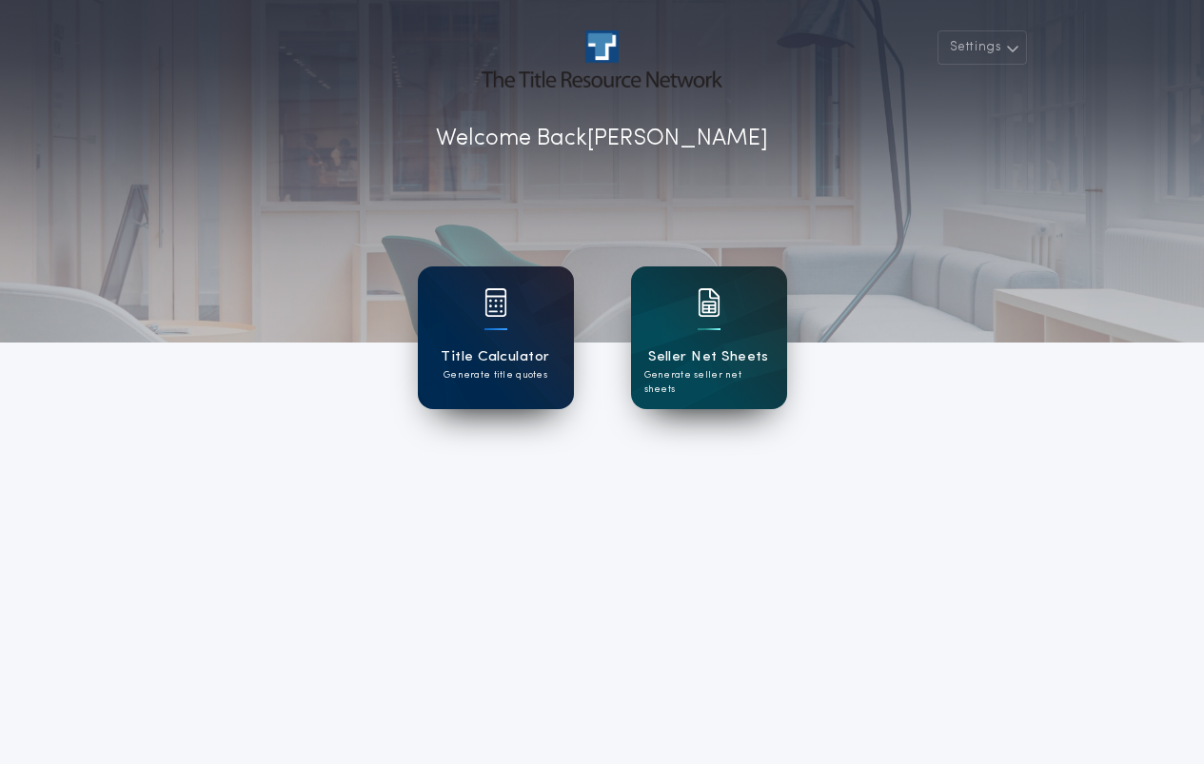
click at [520, 325] on div "Title Calculator Generate title quotes" at bounding box center [496, 338] width 156 height 143
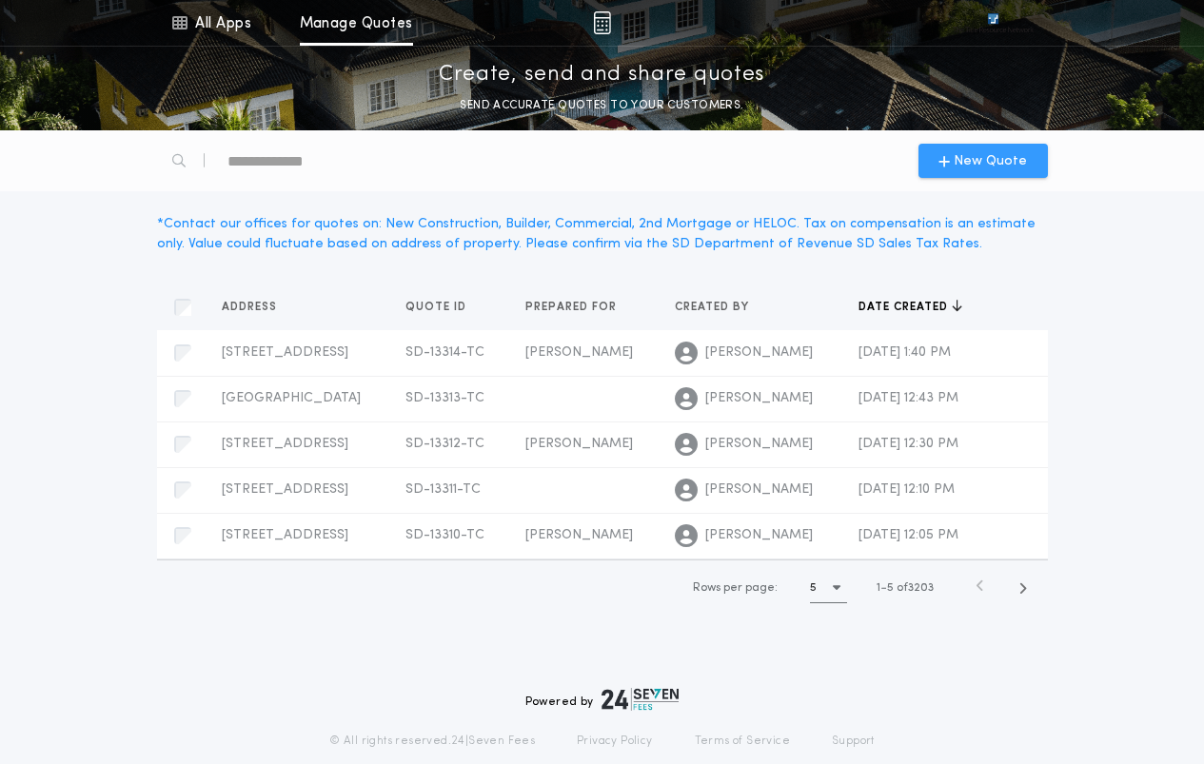
click at [995, 161] on span "New Quote" at bounding box center [990, 161] width 73 height 20
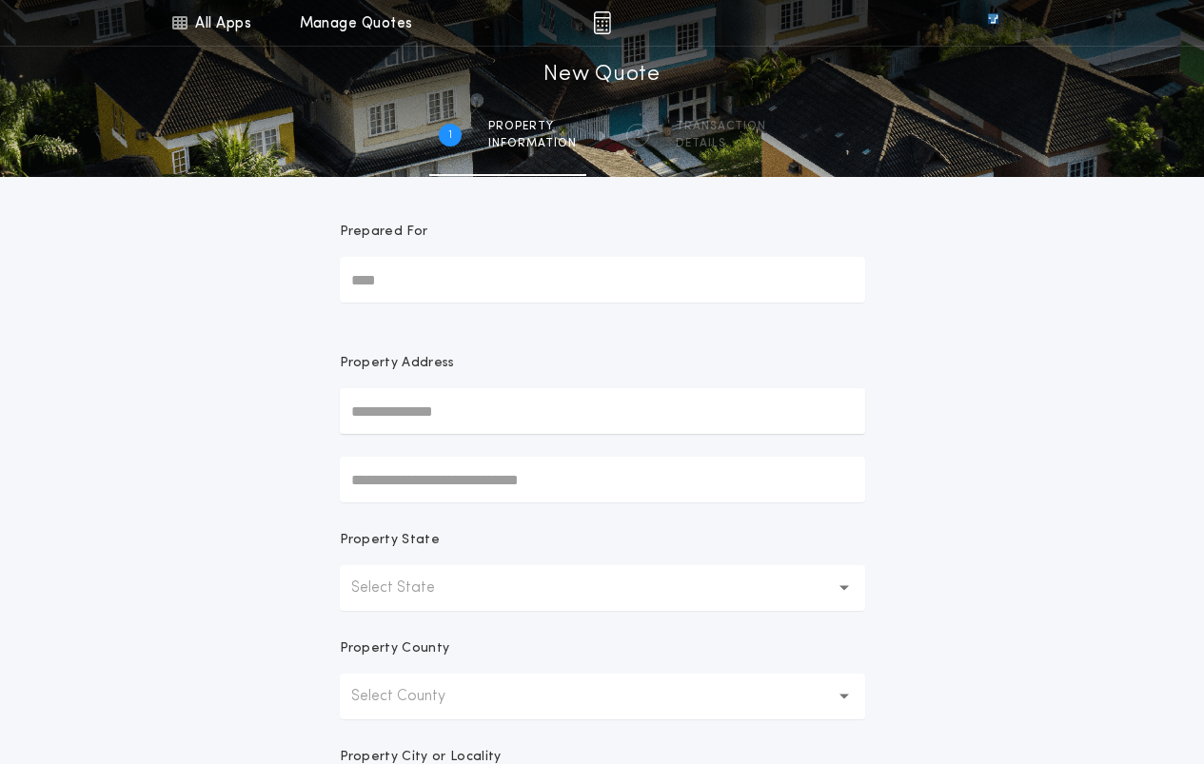
click at [445, 594] on p "Select State" at bounding box center [408, 588] width 114 height 23
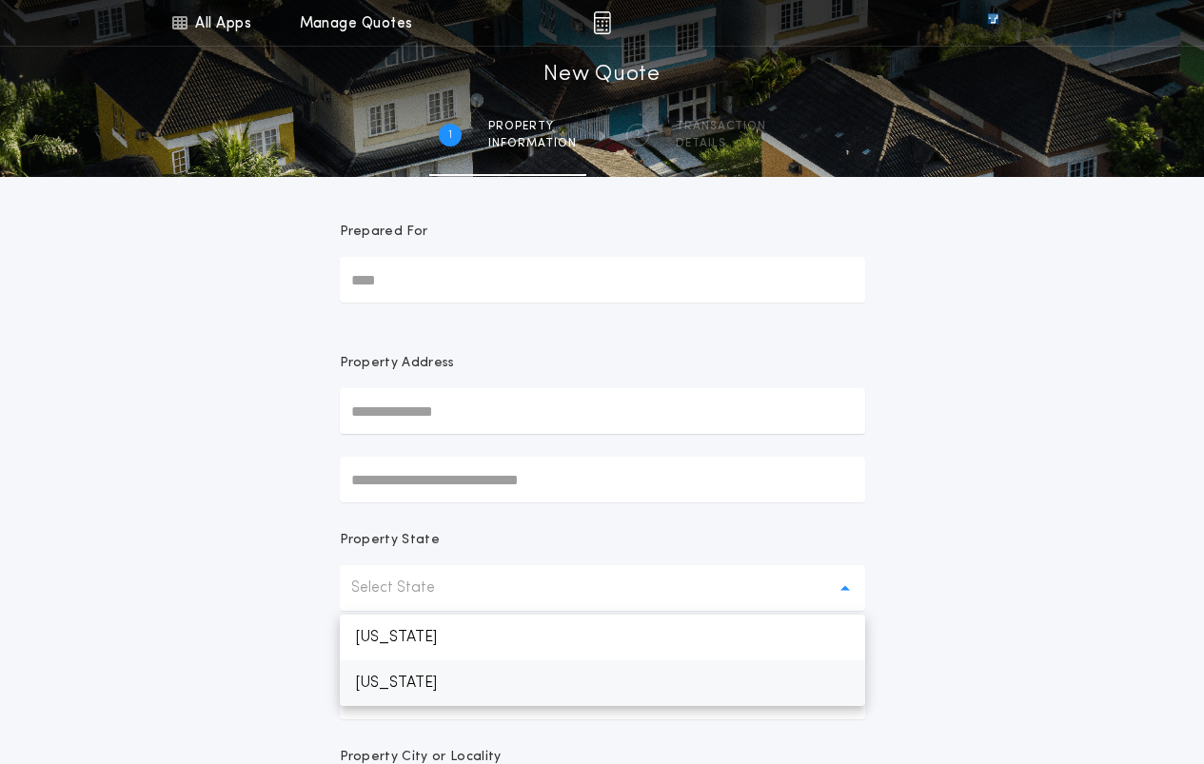
click at [429, 688] on p "[US_STATE]" at bounding box center [602, 684] width 525 height 46
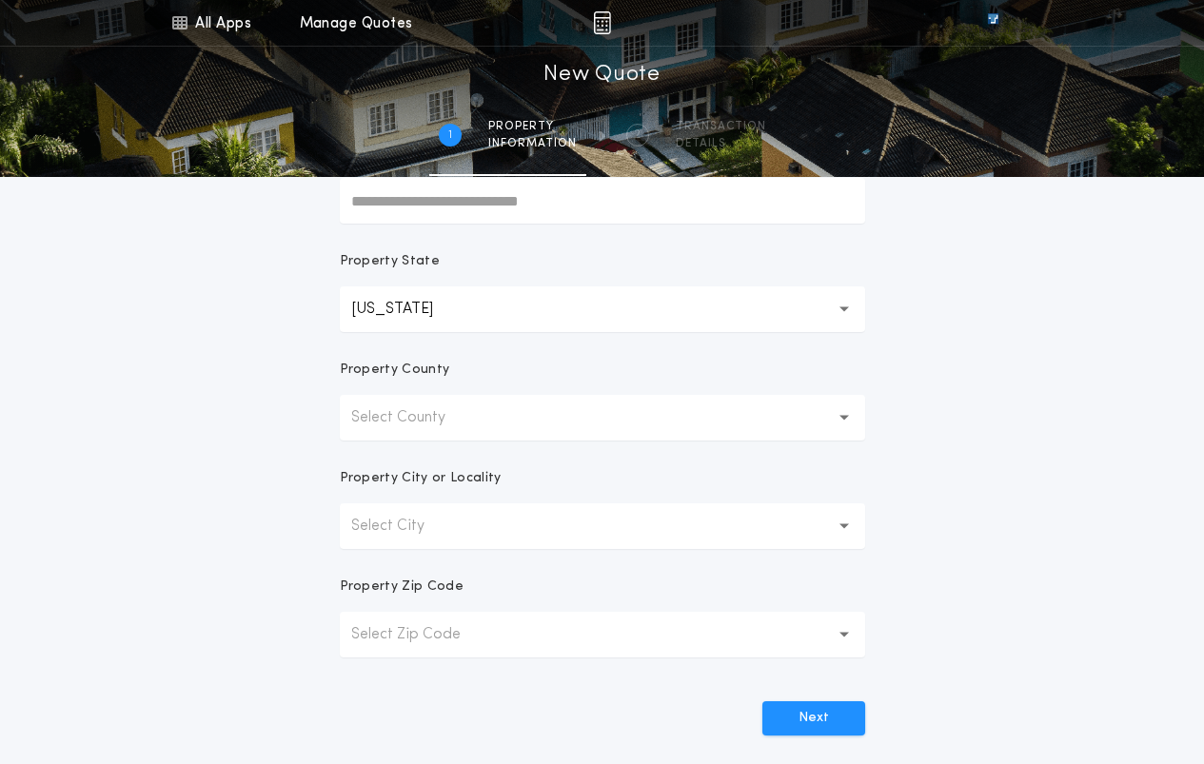
scroll to position [190, 0]
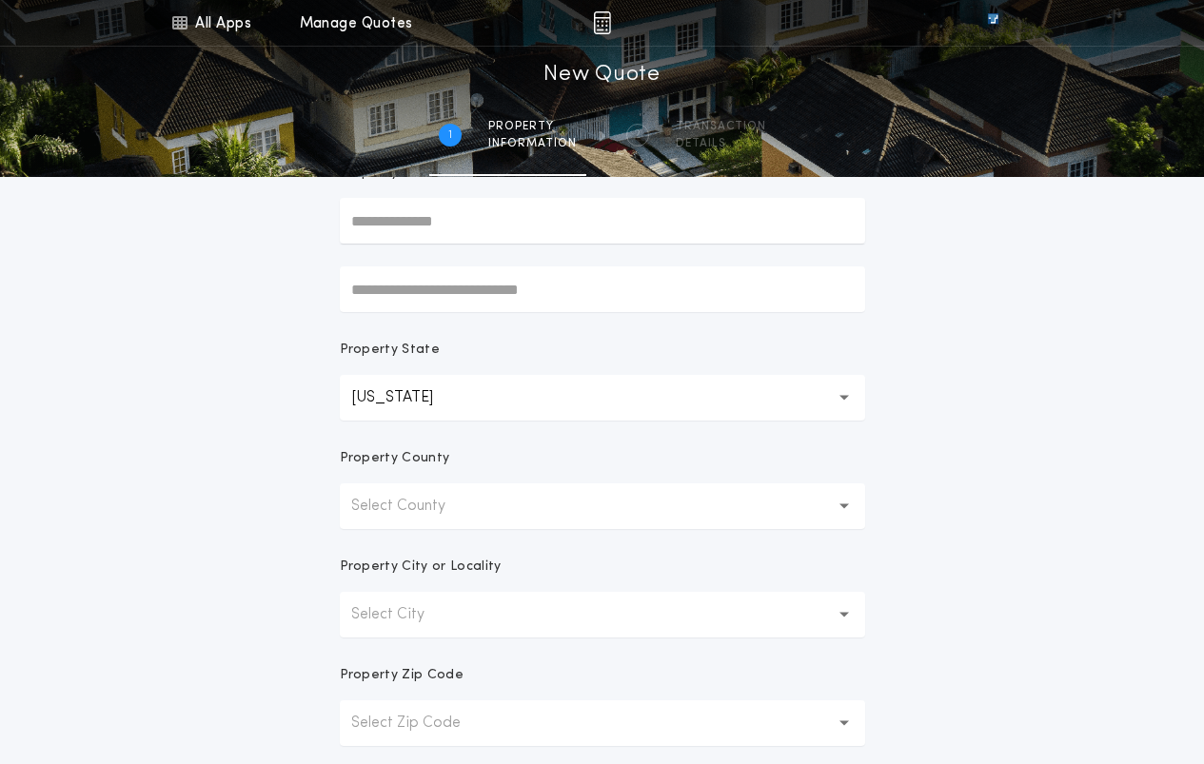
click at [481, 606] on button "Select City" at bounding box center [602, 615] width 525 height 46
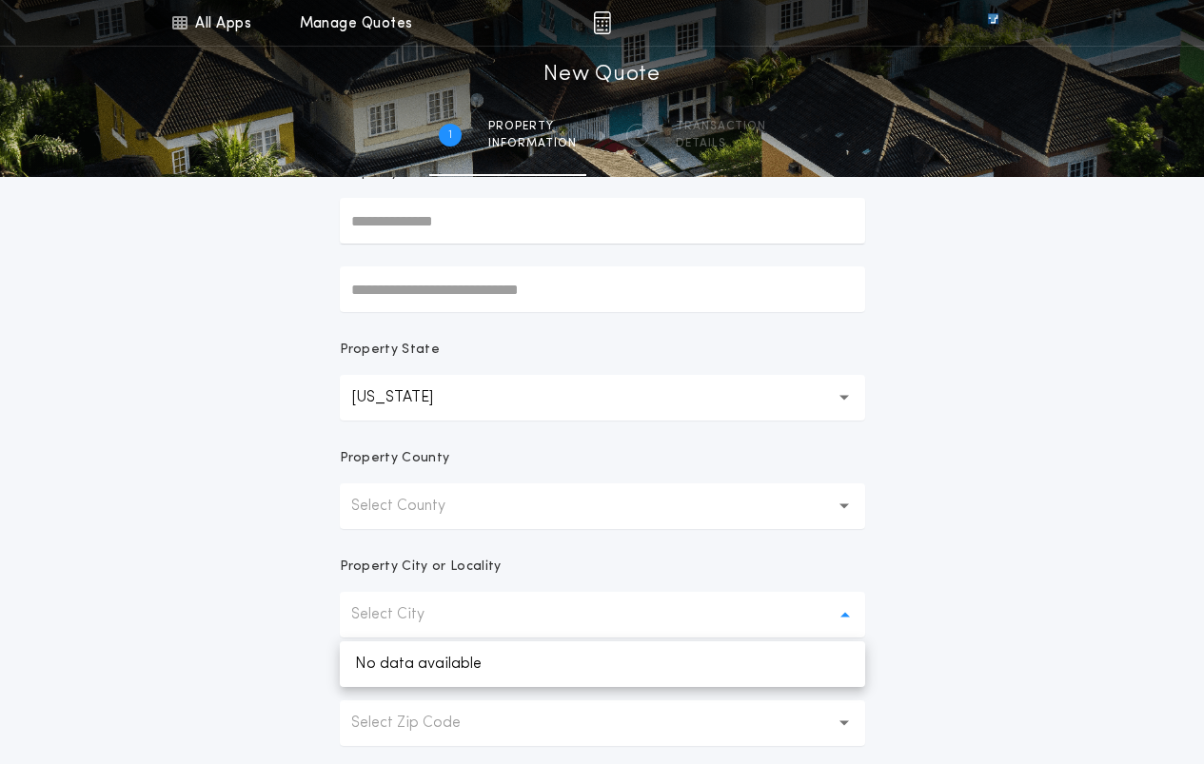
click at [568, 508] on button "Select County" at bounding box center [602, 507] width 525 height 46
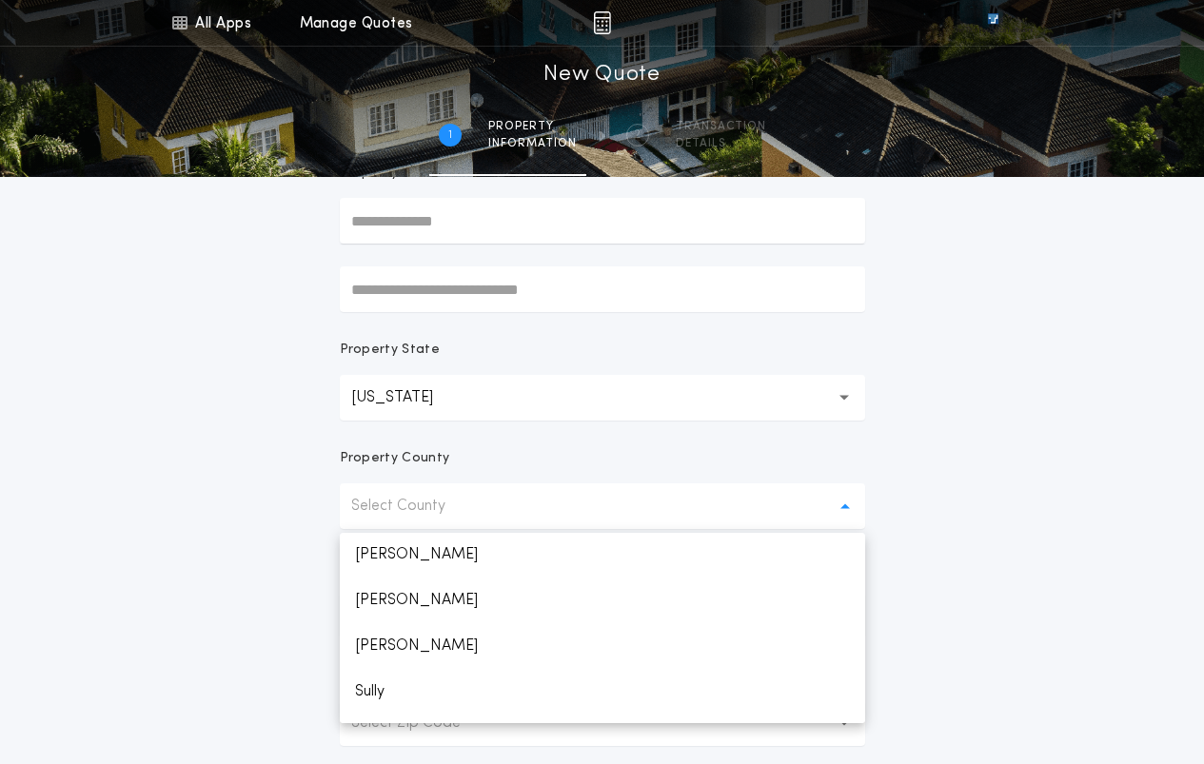
scroll to position [2825, 0]
click at [383, 660] on p "Yankton" at bounding box center [602, 655] width 525 height 46
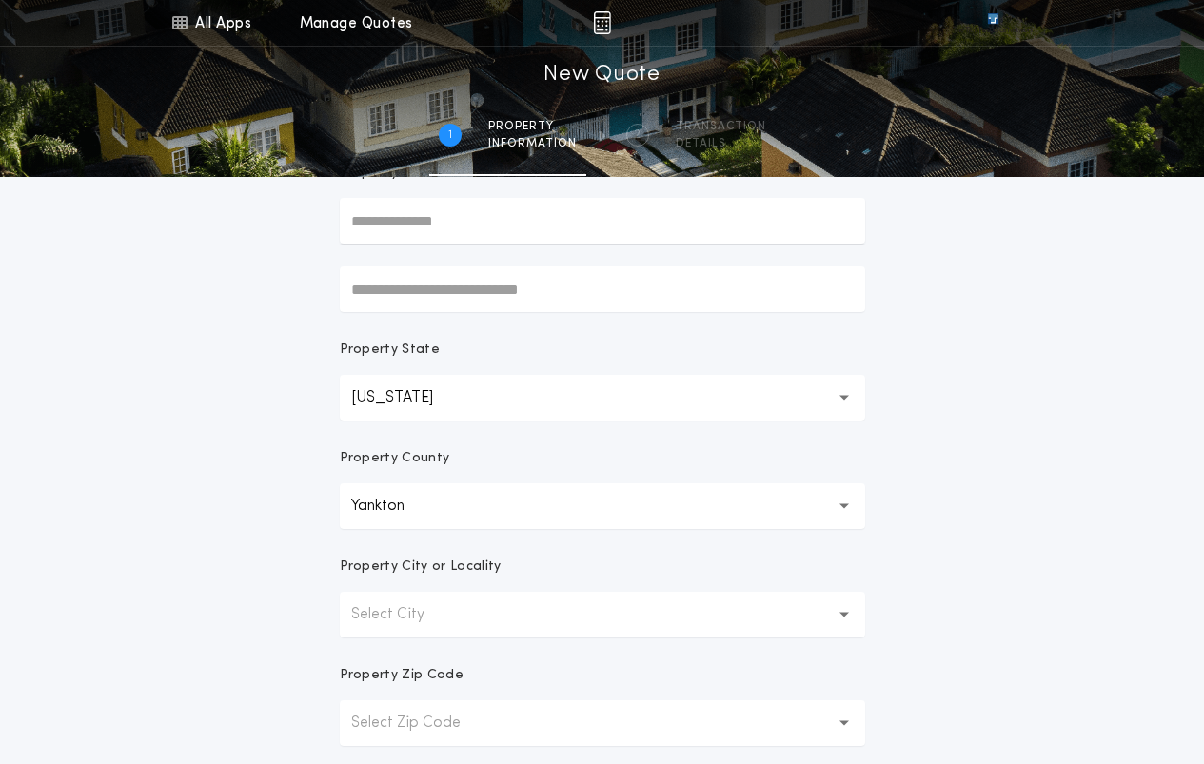
click at [477, 620] on button "Select City" at bounding box center [602, 615] width 525 height 46
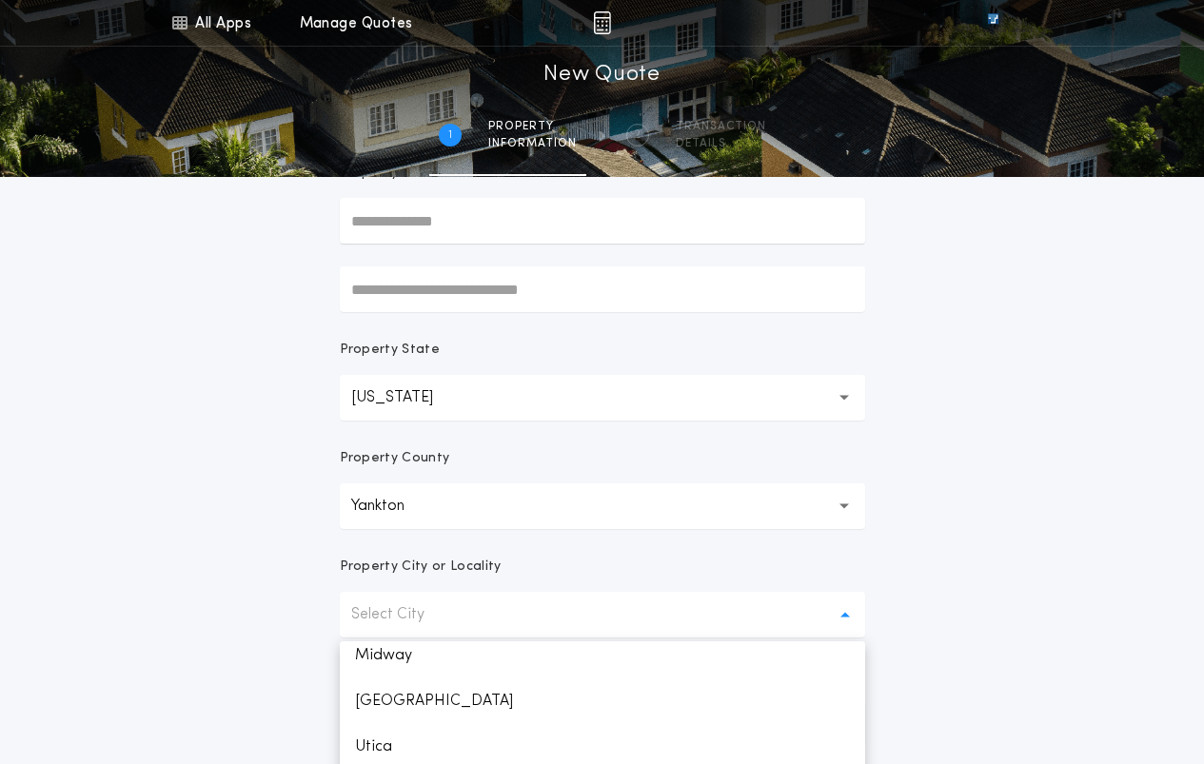
scroll to position [286, 0]
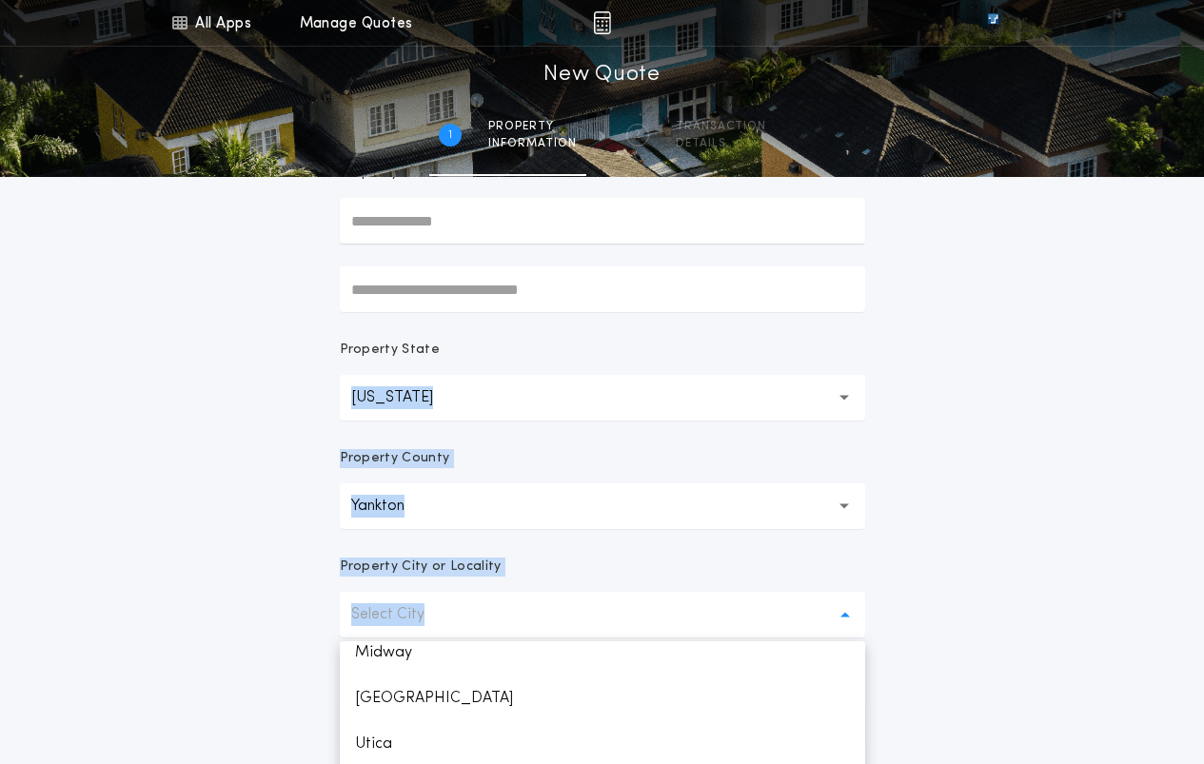
drag, startPoint x: 983, startPoint y: 603, endPoint x: 1039, endPoint y: 346, distance: 264.0
click at [1039, 346] on div "All Apps Title Calculator Seller Net Sheets Menu All Apps Manage Quotes 1 /2 Ne…" at bounding box center [602, 354] width 1204 height 1088
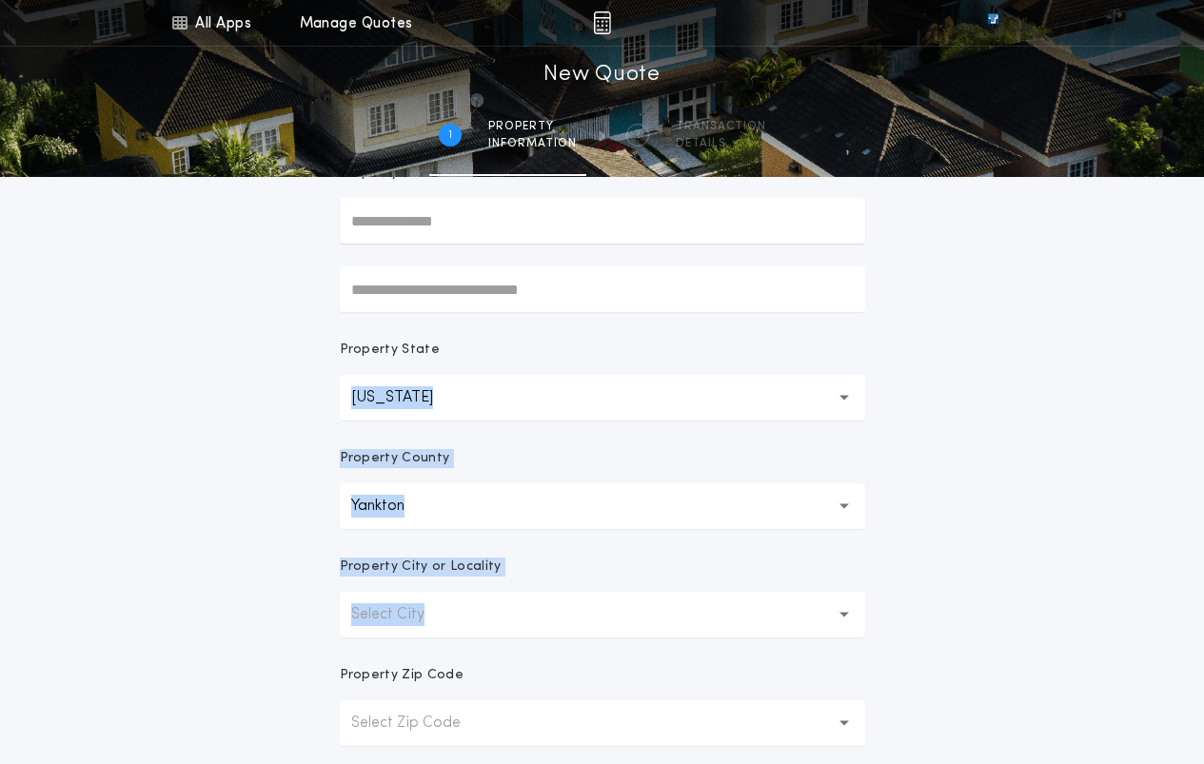
click at [992, 514] on div "All Apps Title Calculator Seller Net Sheets Menu All Apps Manage Quotes 1 /2 Ne…" at bounding box center [602, 354] width 1204 height 1088
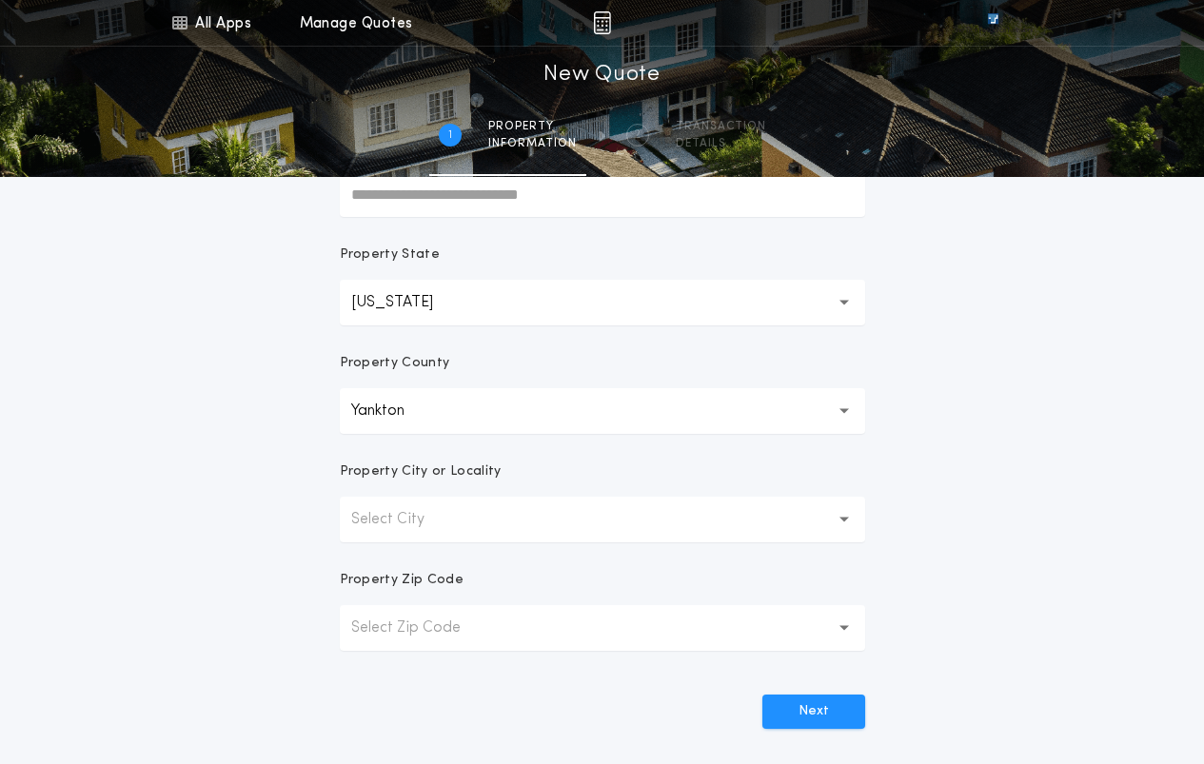
click at [546, 526] on button "Select City" at bounding box center [602, 520] width 525 height 46
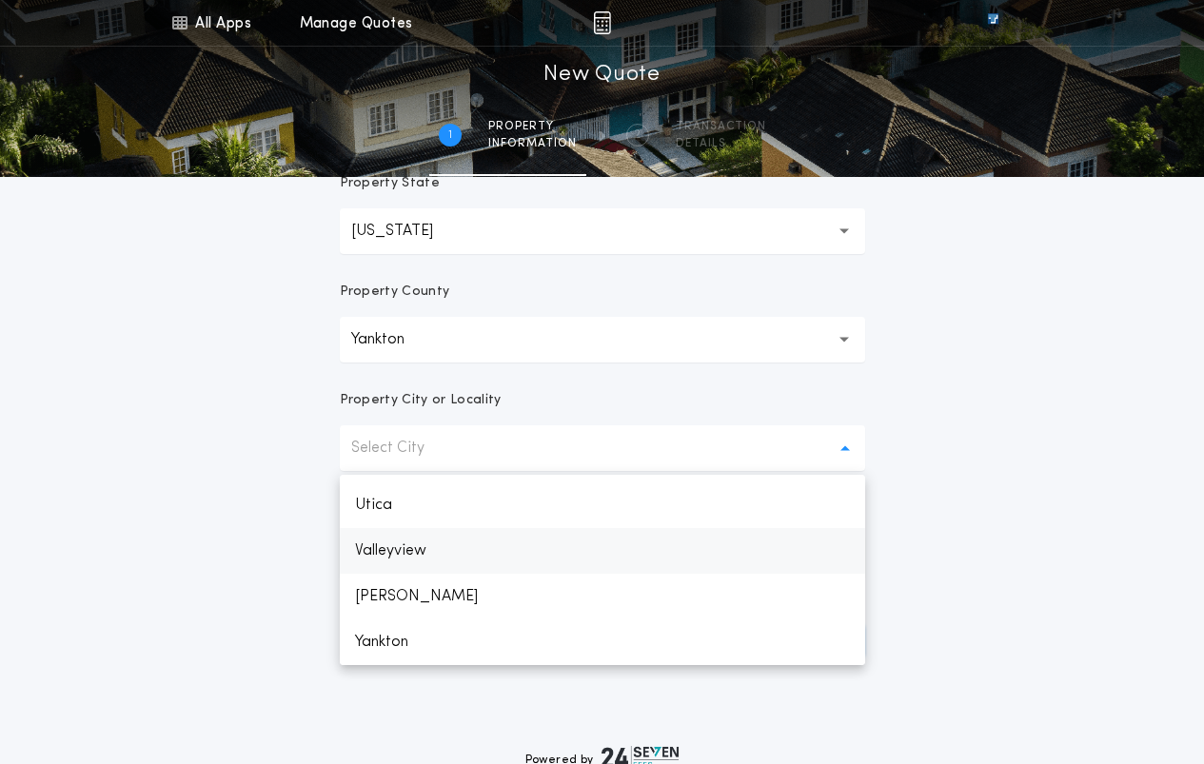
scroll to position [476, 0]
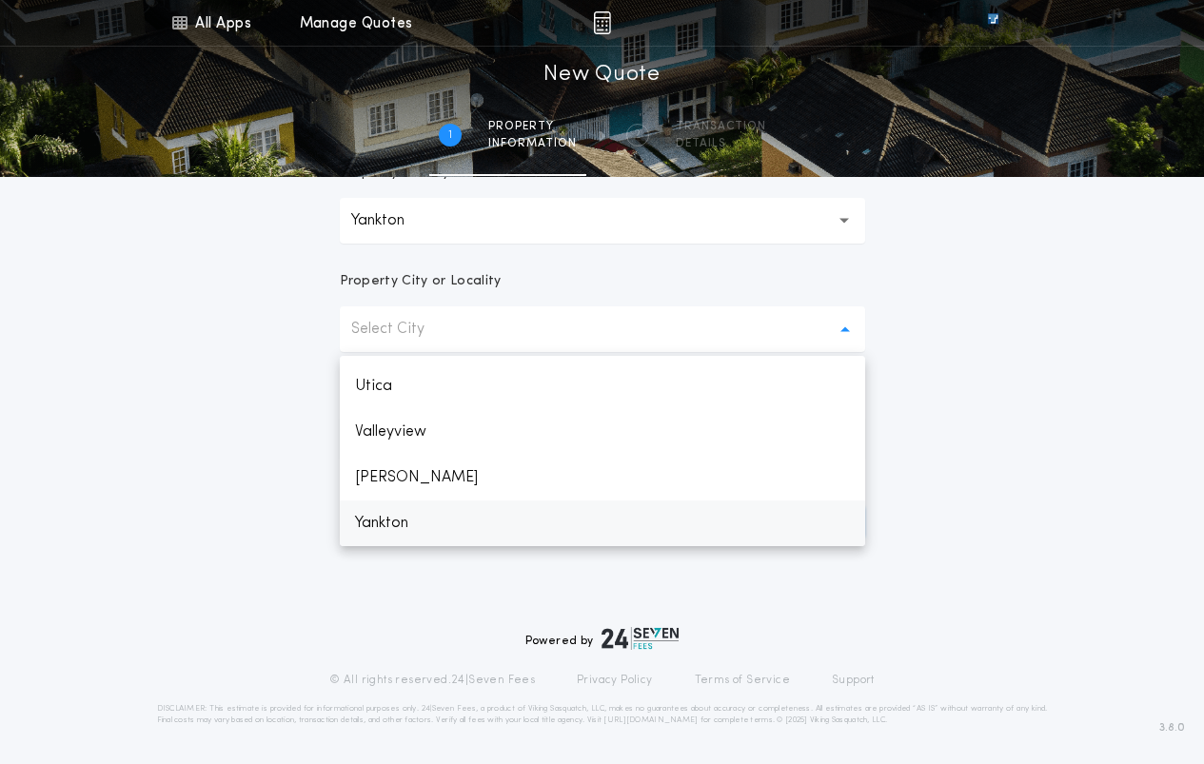
click at [386, 532] on p "Yankton" at bounding box center [602, 524] width 525 height 46
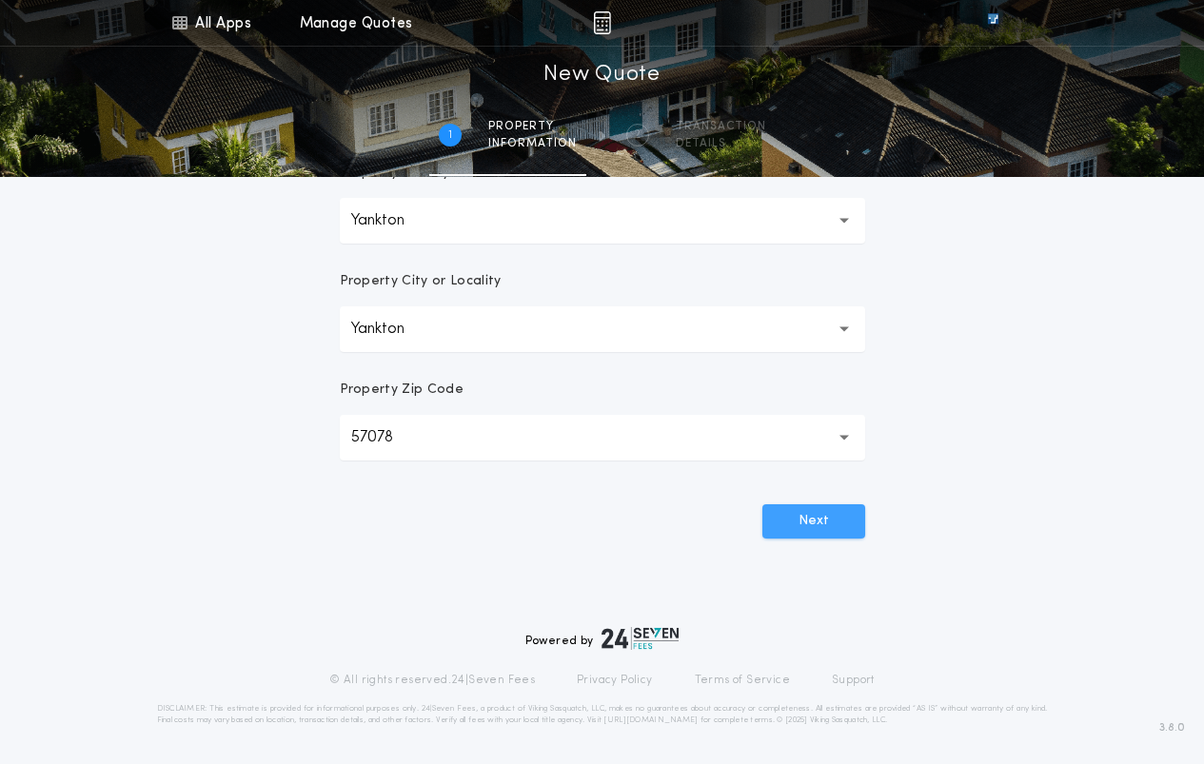
click at [824, 521] on button "Next" at bounding box center [813, 521] width 103 height 34
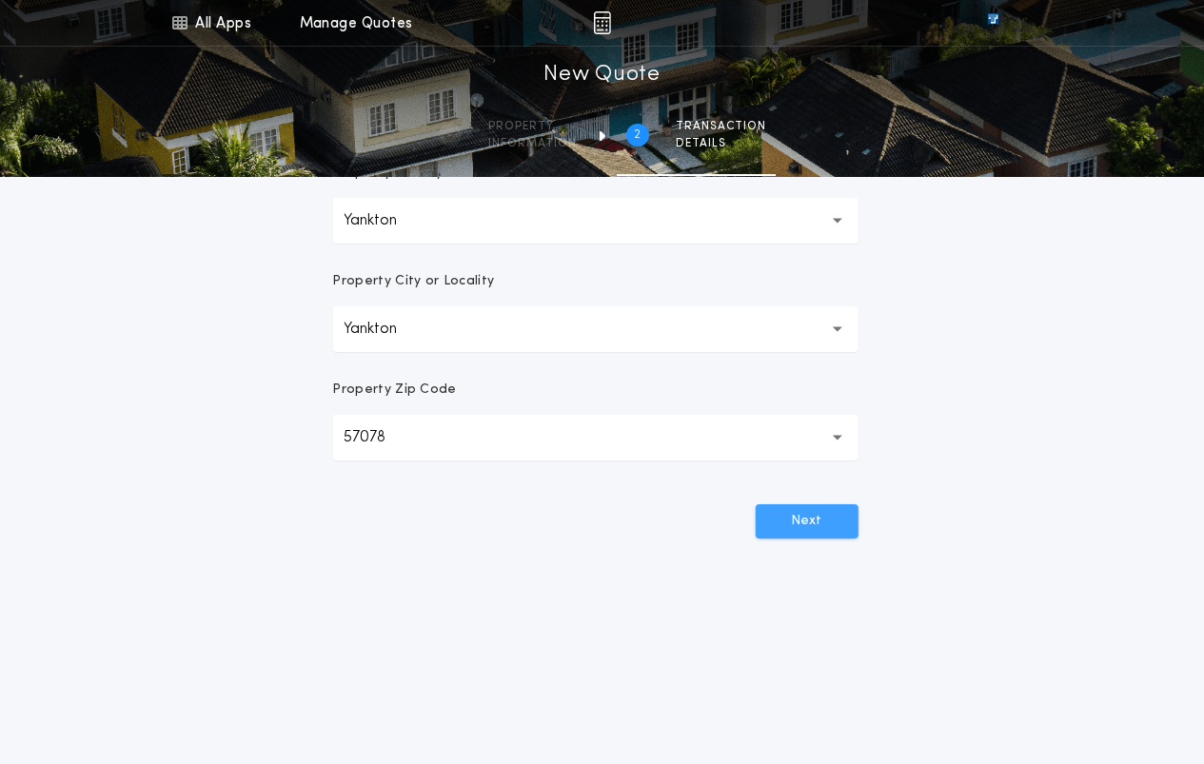
scroll to position [0, 0]
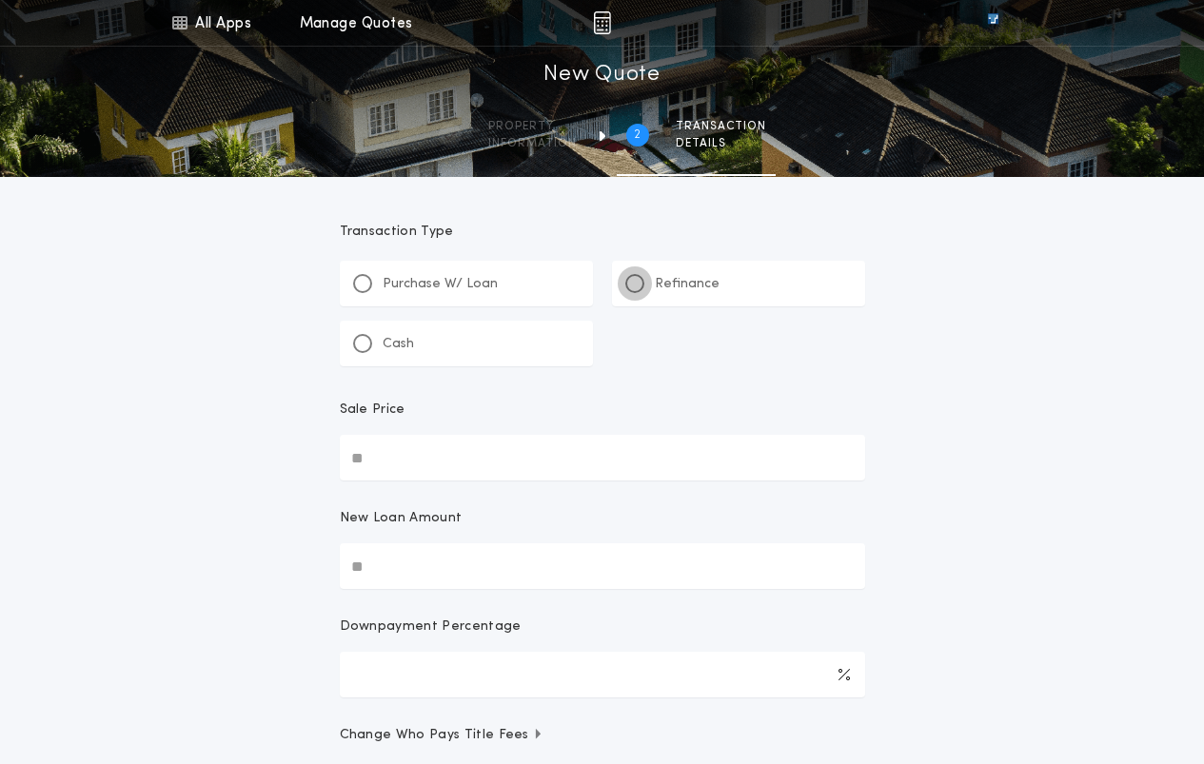
click at [640, 280] on div at bounding box center [634, 283] width 19 height 19
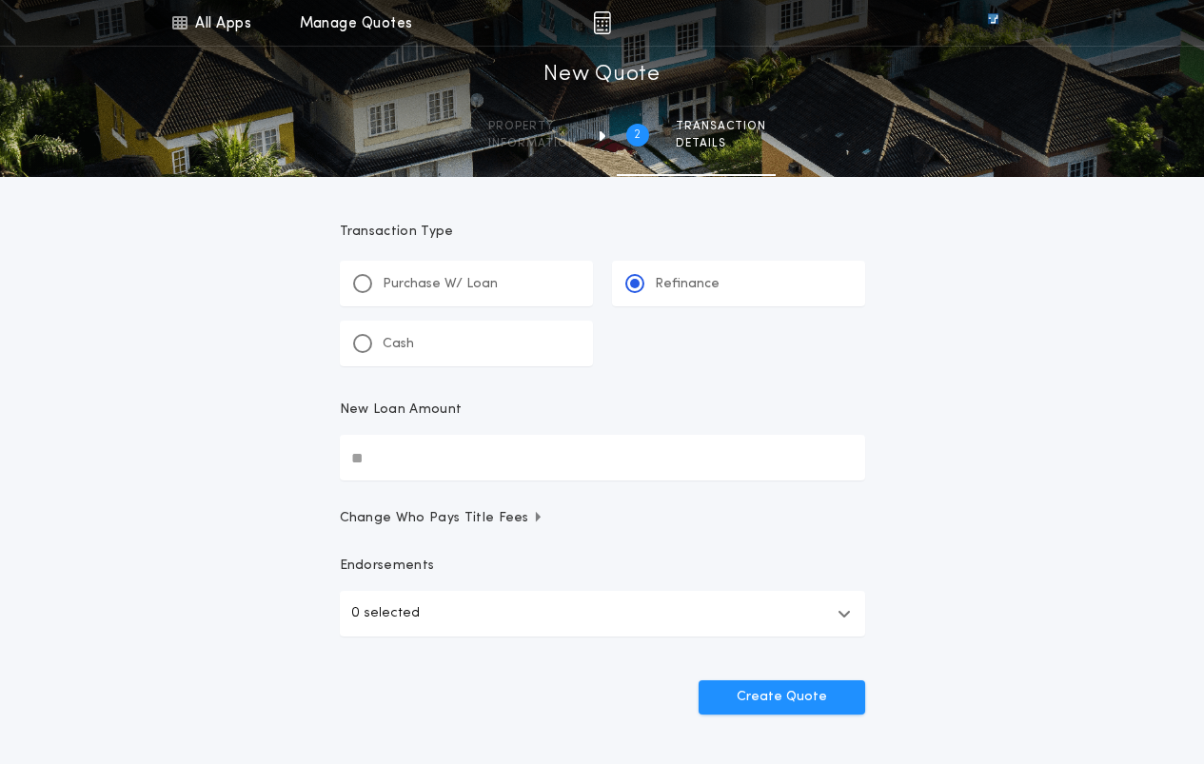
click at [429, 464] on input "New Loan Amount" at bounding box center [602, 458] width 525 height 46
type input "**********"
click at [775, 682] on button "Create Quote" at bounding box center [782, 698] width 167 height 34
